Goal: Task Accomplishment & Management: Complete application form

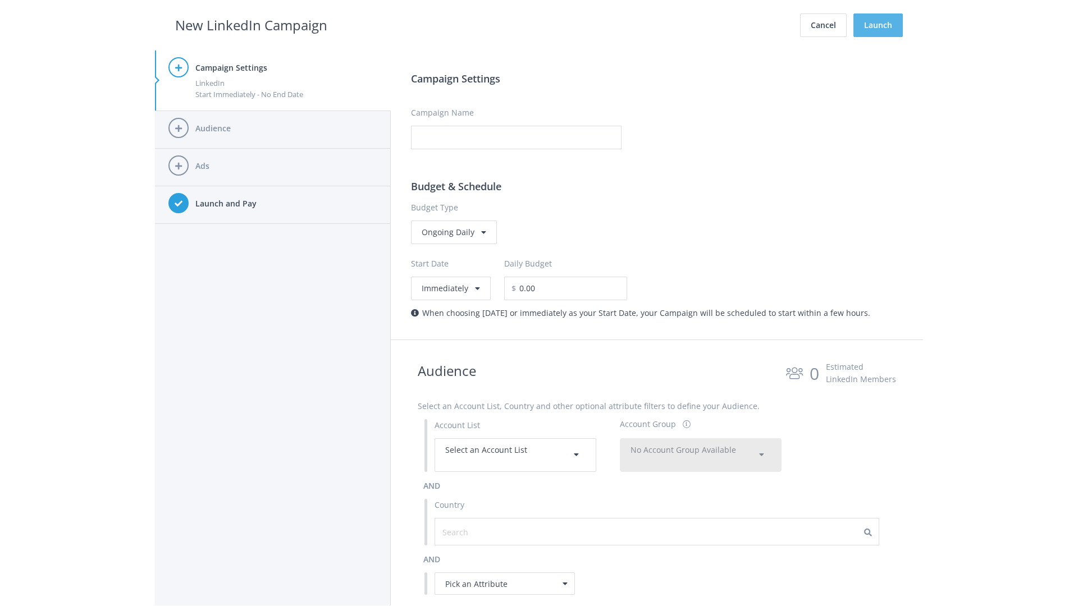
click at [878, 25] on button "Launch" at bounding box center [877, 25] width 49 height 24
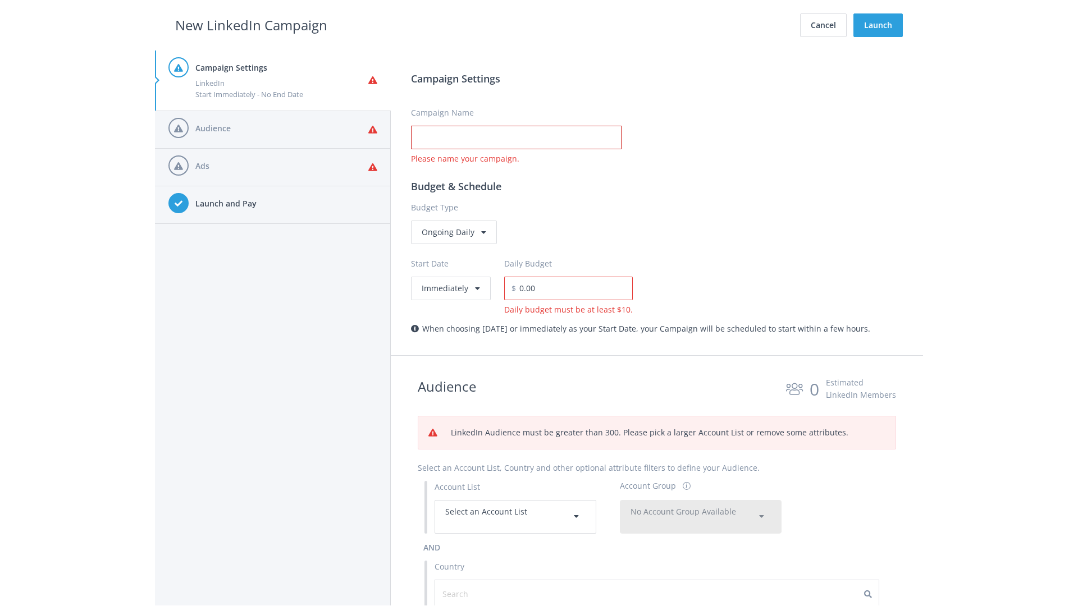
click at [516, 138] on input "Campaign Name" at bounding box center [516, 138] width 211 height 24
click at [251, 25] on h2 "New LinkedIn Campaign" at bounding box center [251, 25] width 152 height 21
type input "Campaign Name"
click at [251, 25] on h2 "New LinkedIn Campaign" at bounding box center [251, 25] width 152 height 21
click at [515, 517] on span "Select an Account List" at bounding box center [486, 511] width 82 height 11
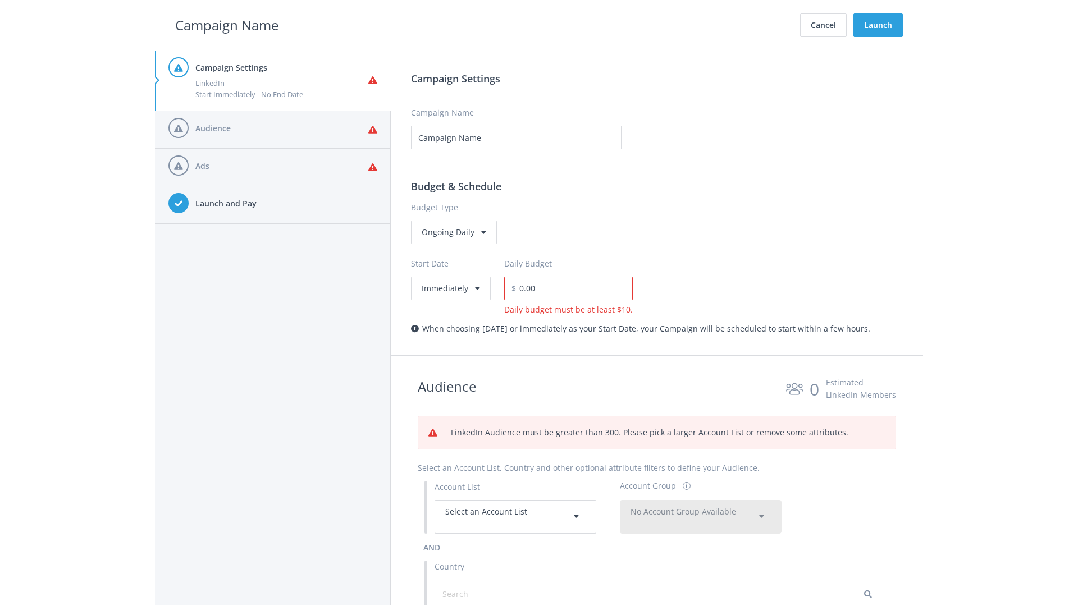
click at [701, 517] on span "No Account Group Available" at bounding box center [684, 511] width 106 height 11
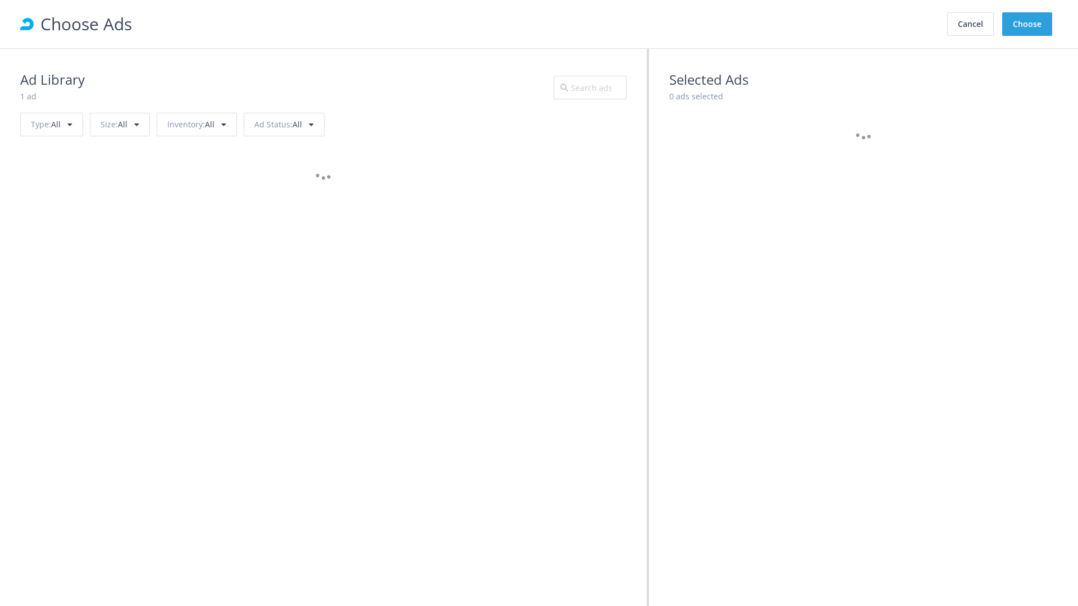
scroll to position [505, 0]
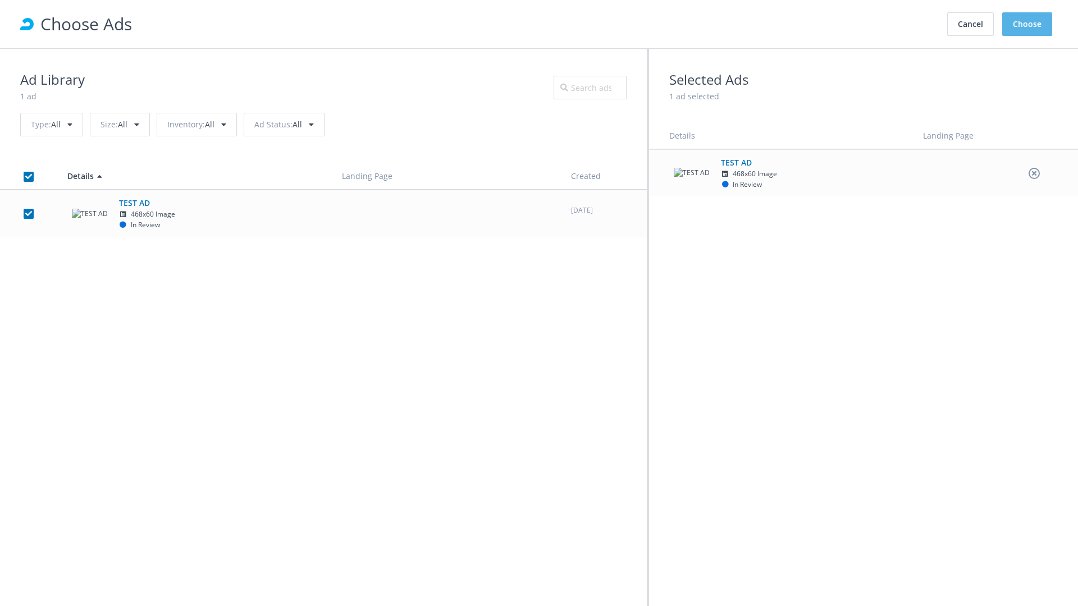
click at [1028, 24] on button "Choose" at bounding box center [1027, 24] width 50 height 24
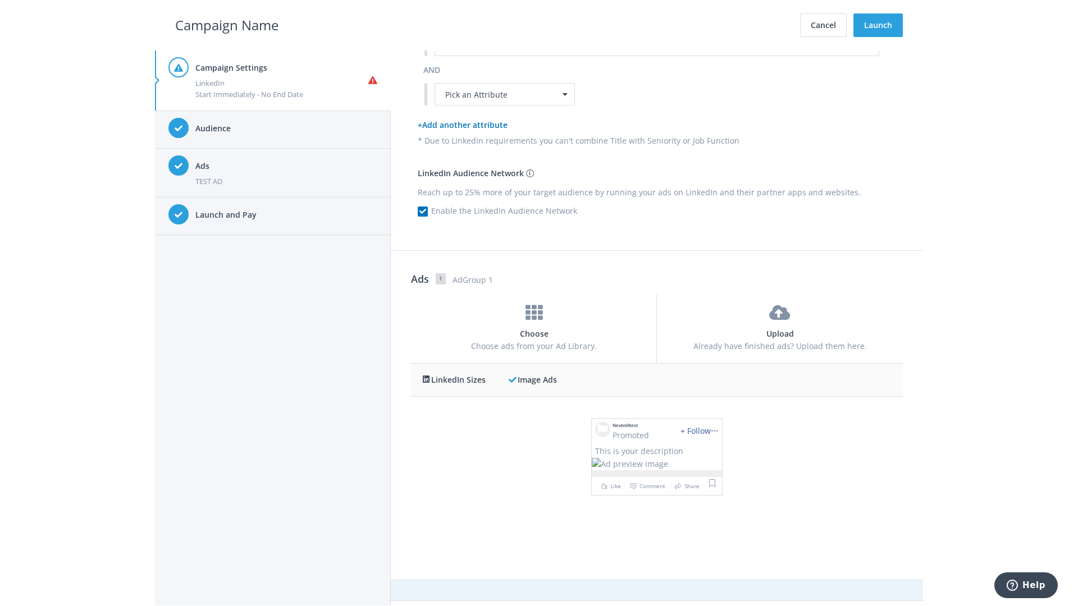
scroll to position [0, 0]
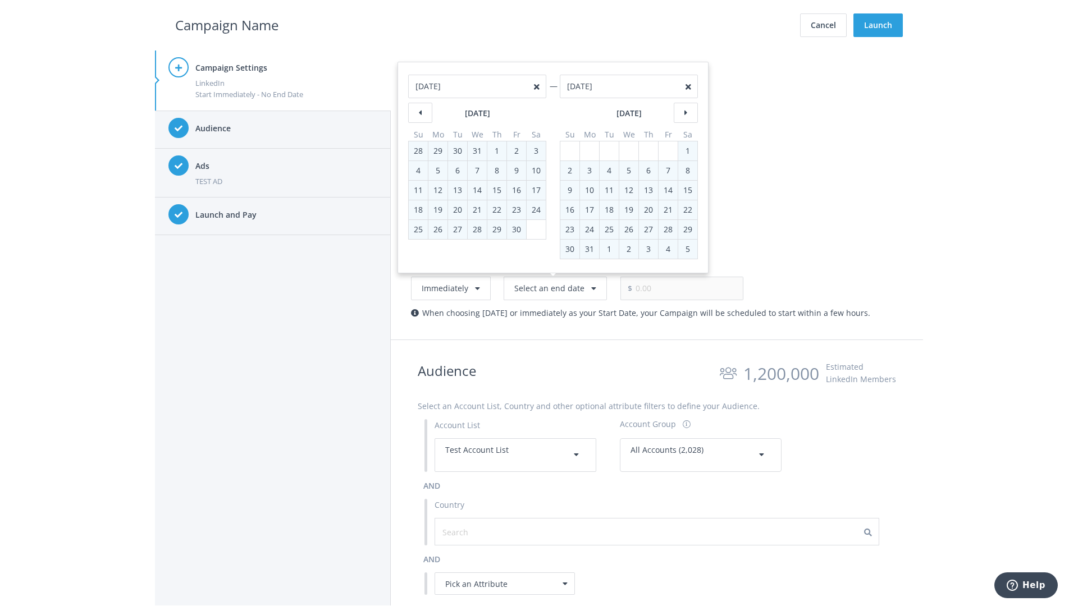
click at [227, 25] on h2 "Campaign Name" at bounding box center [226, 25] width 103 height 21
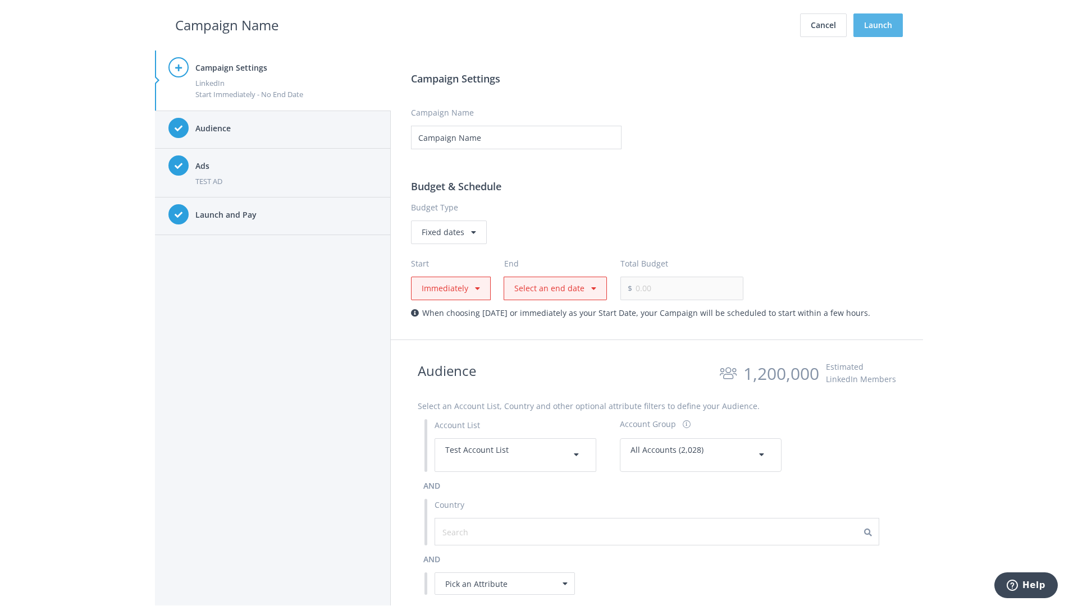
click at [878, 25] on button "Launch" at bounding box center [877, 25] width 49 height 24
